Goal: Task Accomplishment & Management: Use online tool/utility

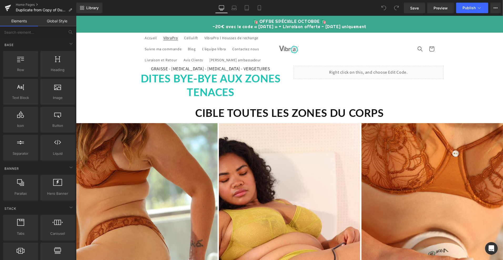
click at [168, 40] on span "VibraPro" at bounding box center [170, 38] width 15 height 5
click at [172, 39] on span "VibraPro" at bounding box center [170, 38] width 15 height 5
click at [283, 9] on link "Tablet" at bounding box center [279, 8] width 13 height 11
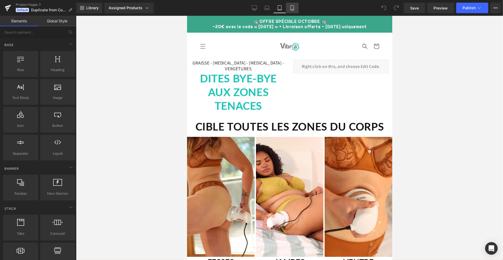
click at [290, 10] on icon at bounding box center [292, 7] width 5 height 5
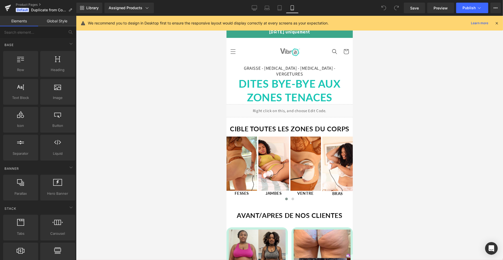
click at [496, 21] on icon at bounding box center [496, 23] width 5 height 5
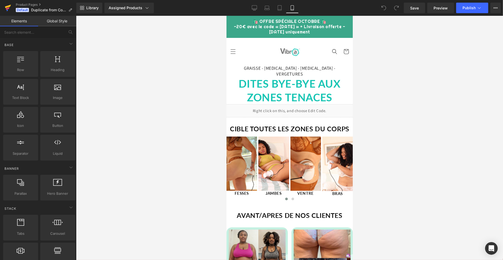
click at [7, 6] on icon at bounding box center [8, 6] width 6 height 3
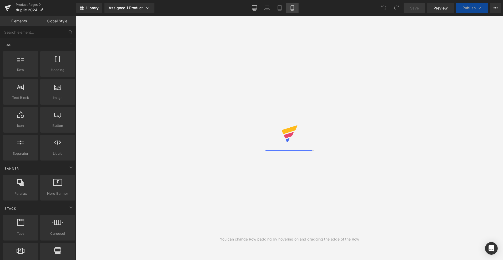
click at [292, 11] on link "Mobile" at bounding box center [292, 8] width 13 height 11
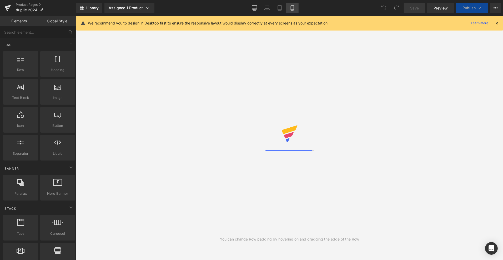
click at [292, 11] on link "Mobile" at bounding box center [292, 8] width 13 height 11
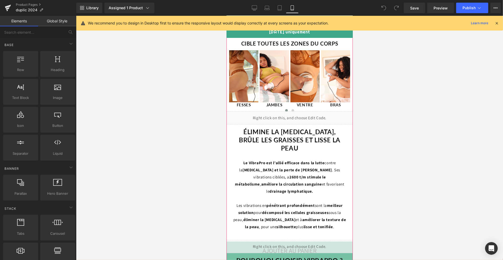
scroll to position [419, 0]
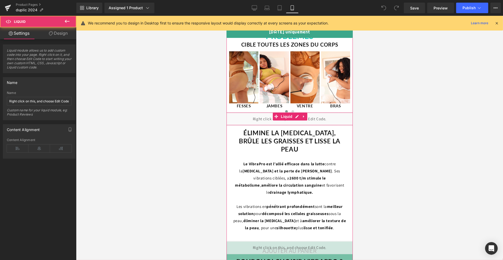
click at [274, 119] on div "Liquid" at bounding box center [289, 118] width 134 height 13
click at [51, 34] on icon at bounding box center [51, 33] width 4 height 4
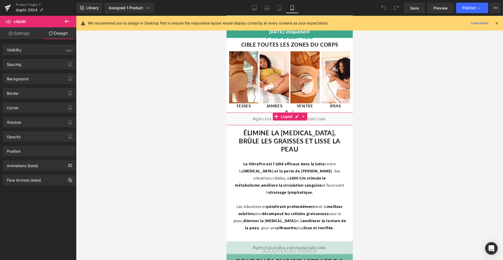
click at [21, 33] on link "Settings" at bounding box center [19, 33] width 38 height 12
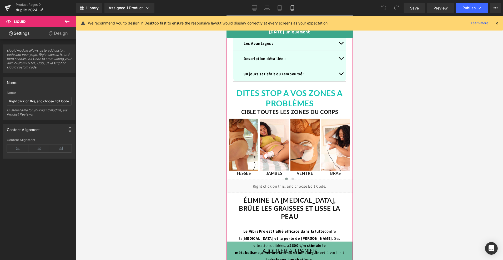
scroll to position [370, 0]
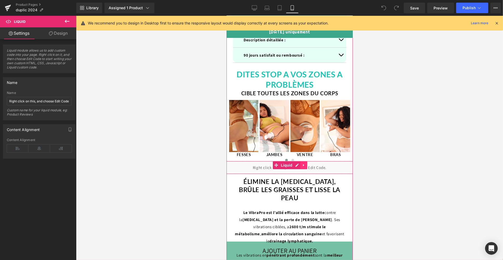
click at [303, 163] on icon at bounding box center [304, 165] width 4 height 4
click at [249, 167] on div "Liquid" at bounding box center [289, 167] width 134 height 13
click at [54, 39] on div "Liquid module allows us to add custom code into your page. Right click on it, a…" at bounding box center [39, 98] width 79 height 119
click at [55, 38] on link "Design" at bounding box center [58, 33] width 38 height 12
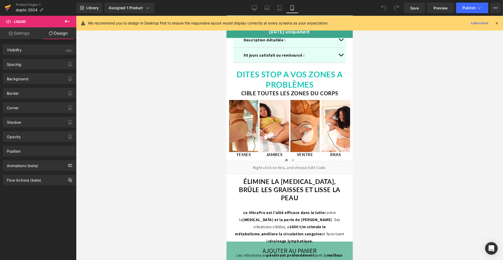
click at [7, 8] on icon at bounding box center [8, 7] width 6 height 13
